Goal: Information Seeking & Learning: Compare options

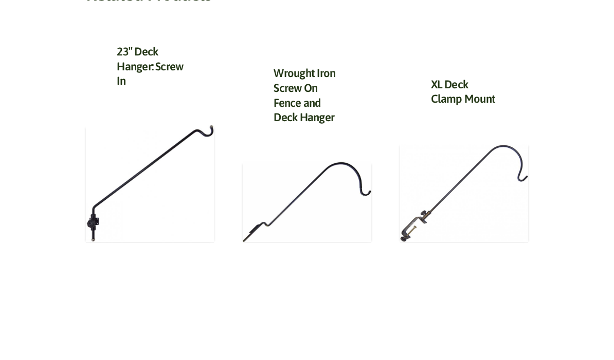
scroll to position [411, 0]
click at [100, 210] on img at bounding box center [150, 183] width 128 height 117
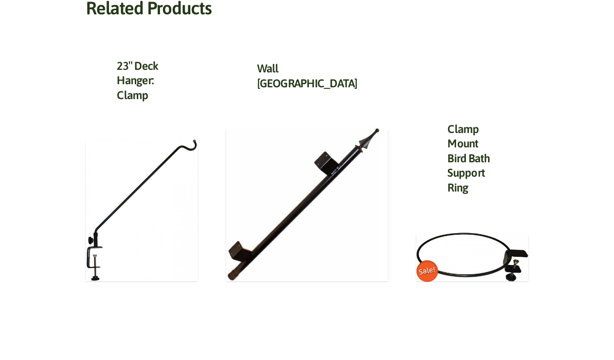
scroll to position [435, 0]
click at [89, 282] on img at bounding box center [141, 210] width 111 height 142
